Goal: Information Seeking & Learning: Check status

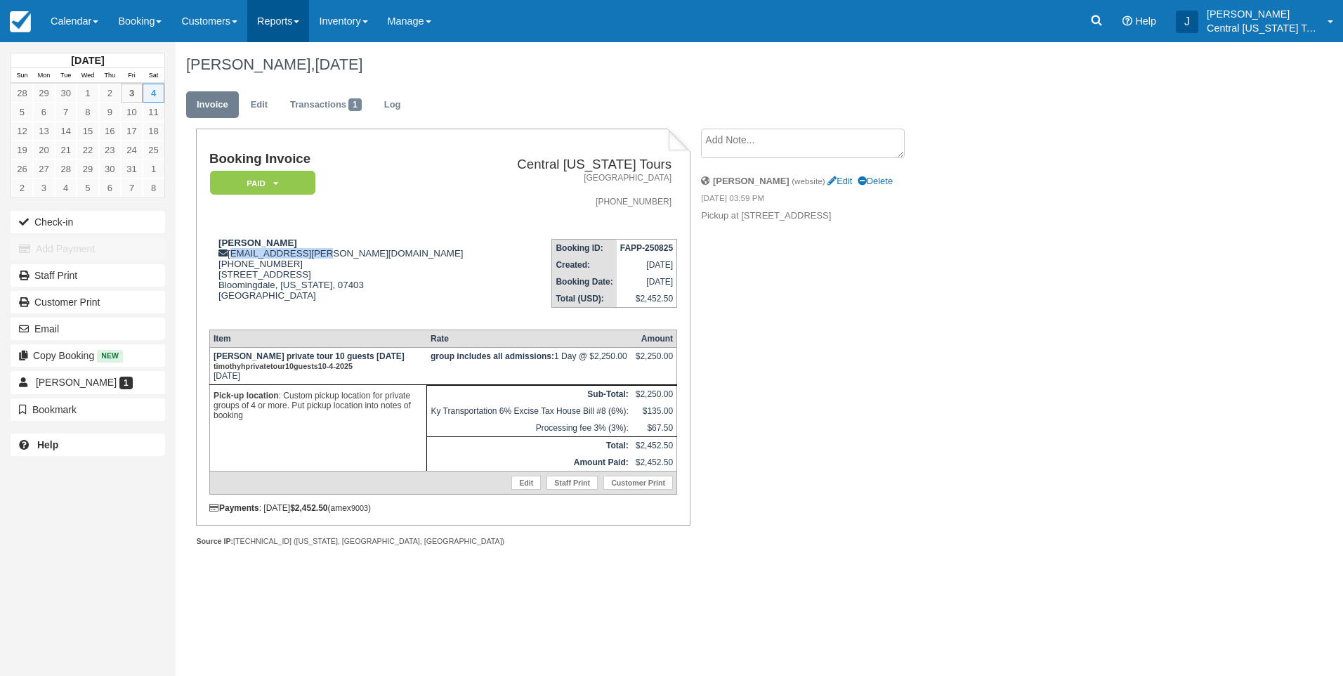
click at [299, 19] on link "Reports" at bounding box center [278, 21] width 62 height 42
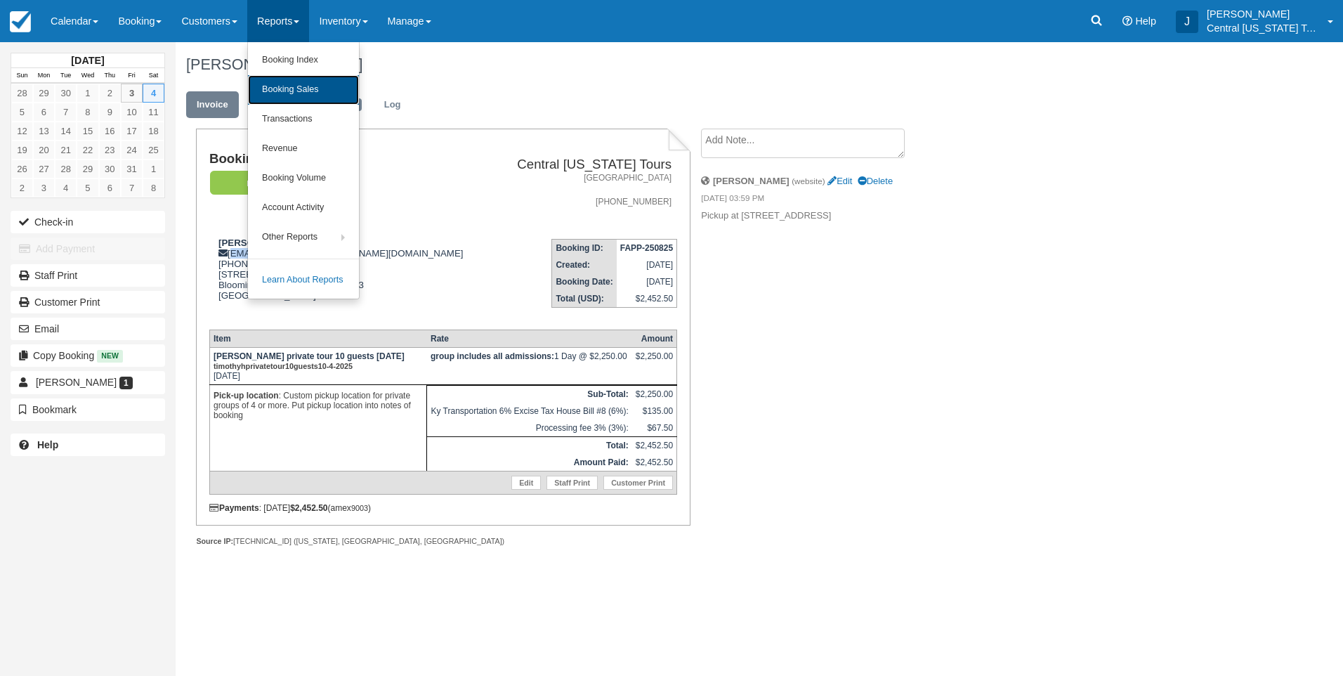
click at [295, 91] on link "Booking Sales" at bounding box center [303, 90] width 111 height 30
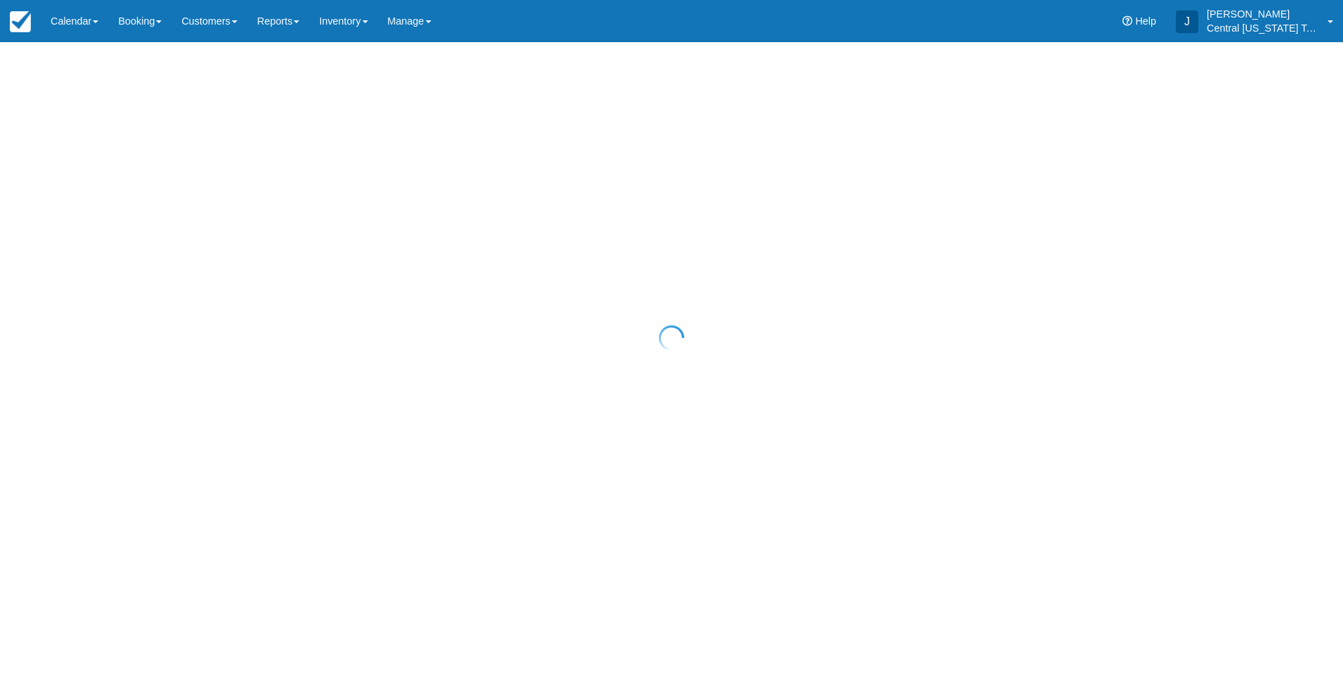
select select "20"
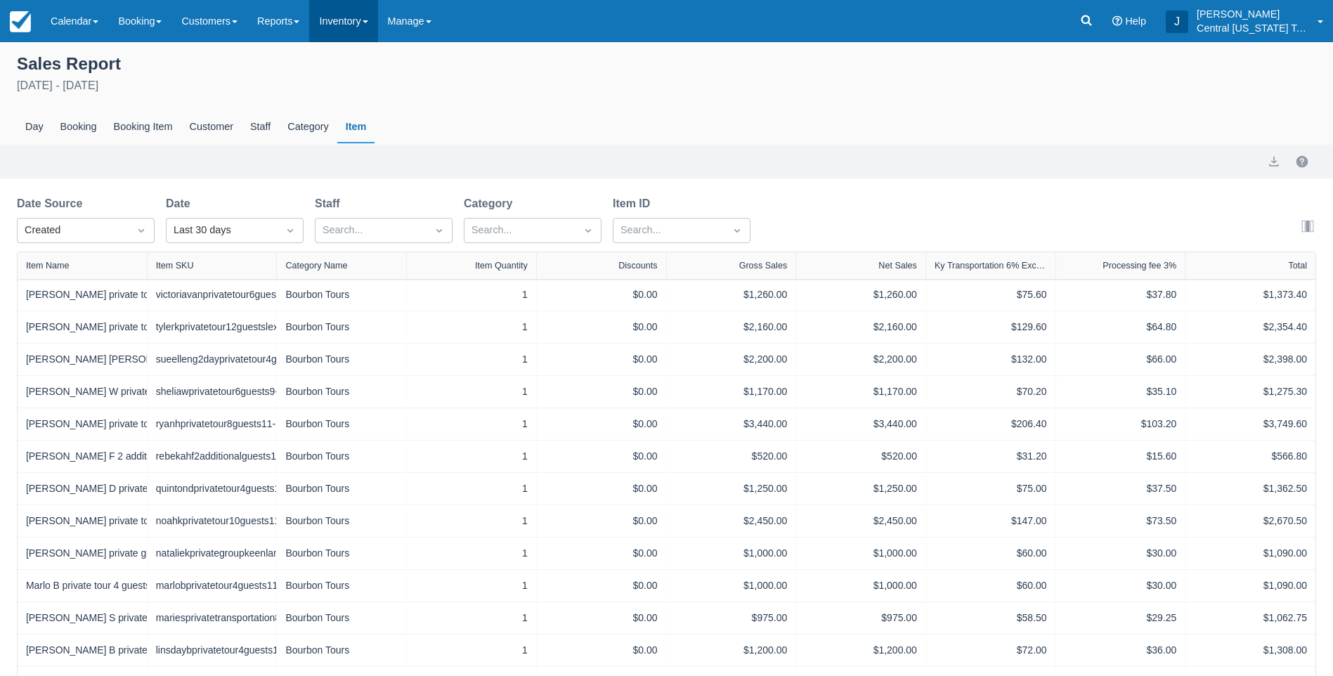
click at [355, 25] on link "Inventory" at bounding box center [343, 21] width 68 height 42
click at [589, 91] on div "September 3rd - October 3rd 2025" at bounding box center [666, 85] width 1299 height 17
click at [84, 27] on link "Calendar" at bounding box center [74, 21] width 67 height 42
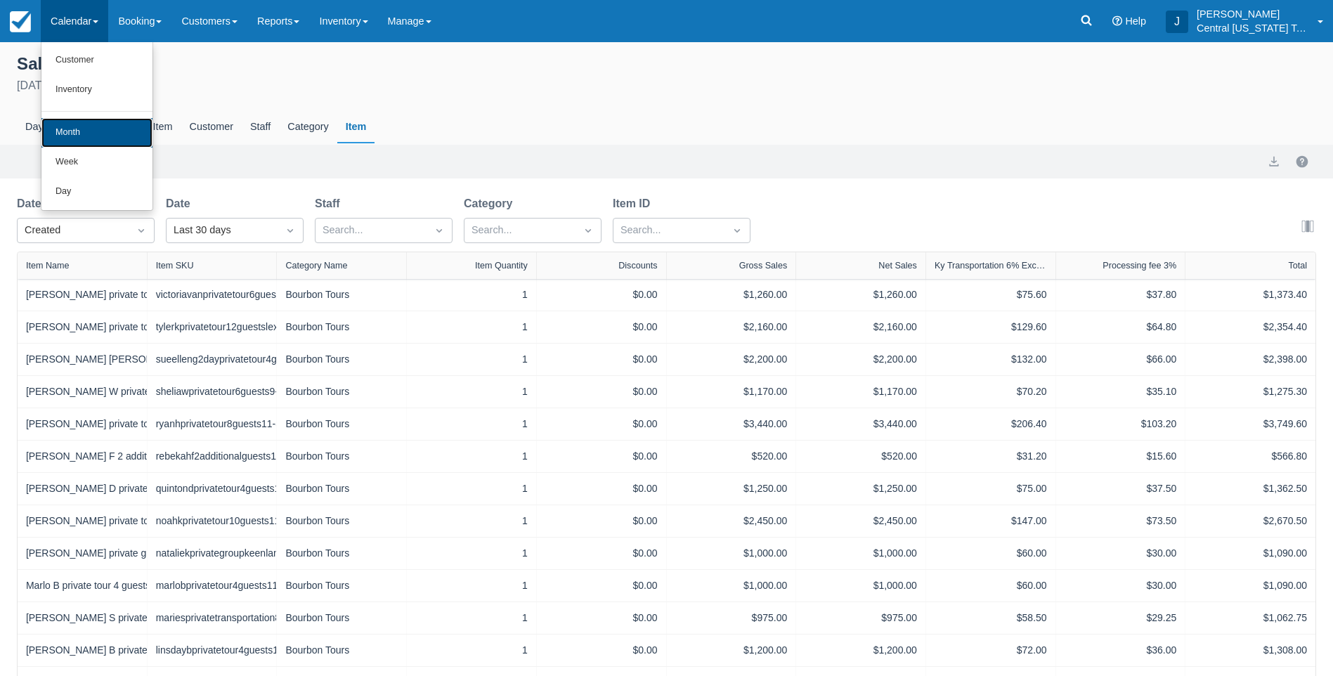
click at [87, 134] on link "Month" at bounding box center [96, 133] width 111 height 30
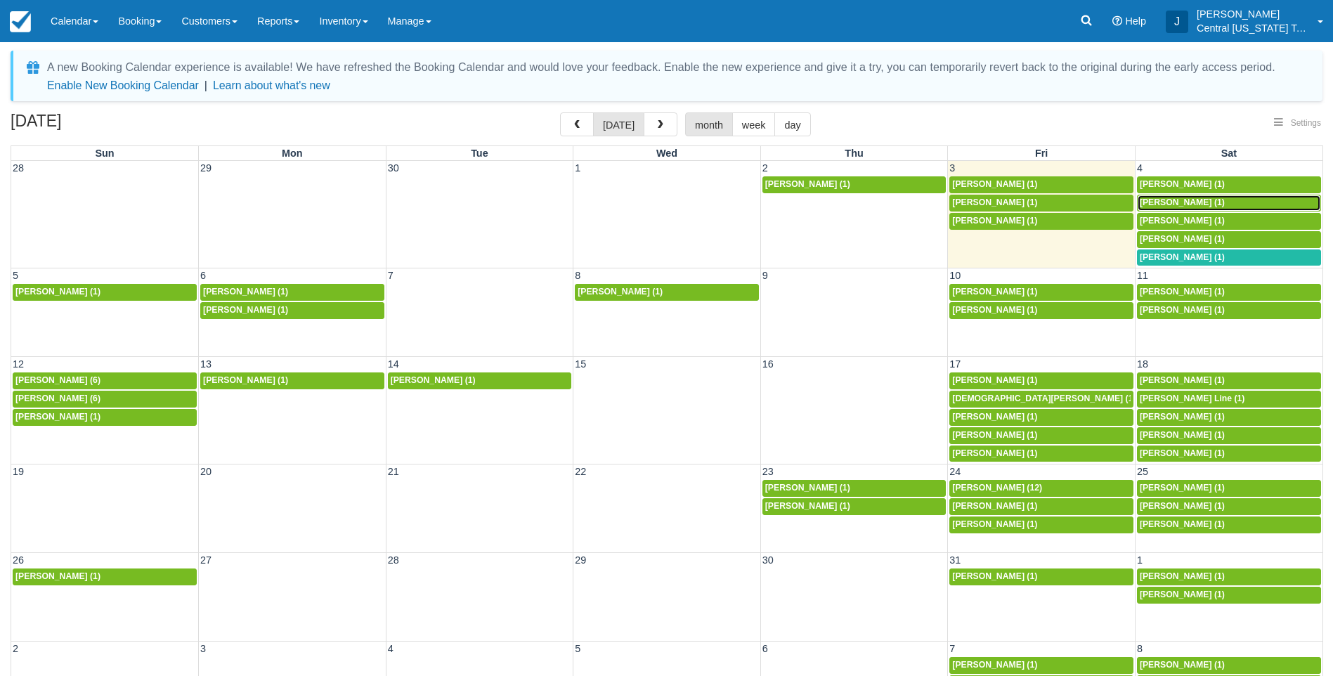
click at [1188, 200] on span "[PERSON_NAME] (1)" at bounding box center [1182, 202] width 85 height 10
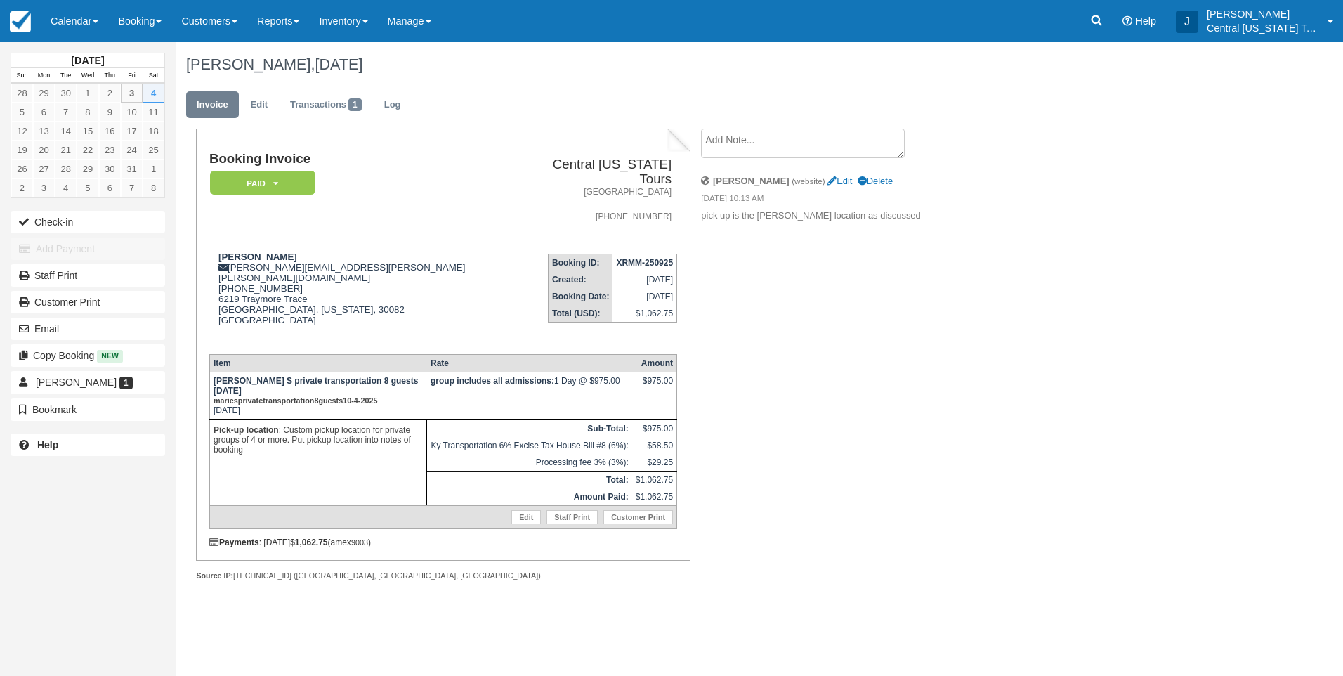
click at [802, 377] on div "Booking Invoice Paid   Pending Reserved Deposit Waiting Cancelled Central Kentu…" at bounding box center [562, 370] width 773 height 483
drag, startPoint x: 757, startPoint y: 210, endPoint x: 929, endPoint y: 215, distance: 172.2
click at [929, 215] on p "pick up is the reed lane location as discussed" at bounding box center [819, 215] width 237 height 13
drag, startPoint x: 929, startPoint y: 215, endPoint x: 933, endPoint y: 301, distance: 85.8
click at [933, 301] on div "Booking Invoice Paid   Pending Reserved Deposit Waiting Cancelled Central Kentu…" at bounding box center [562, 370] width 773 height 483
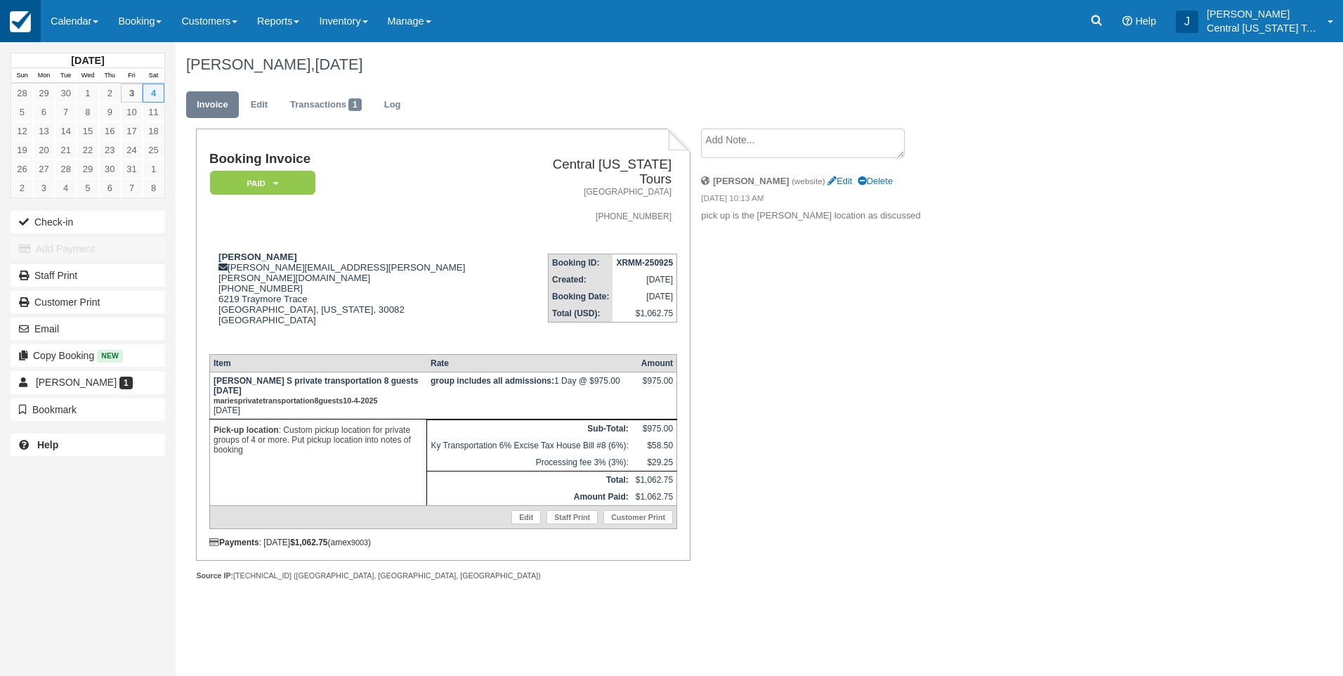
click at [22, 18] on img at bounding box center [20, 21] width 21 height 21
